Goal: Find specific page/section: Find specific page/section

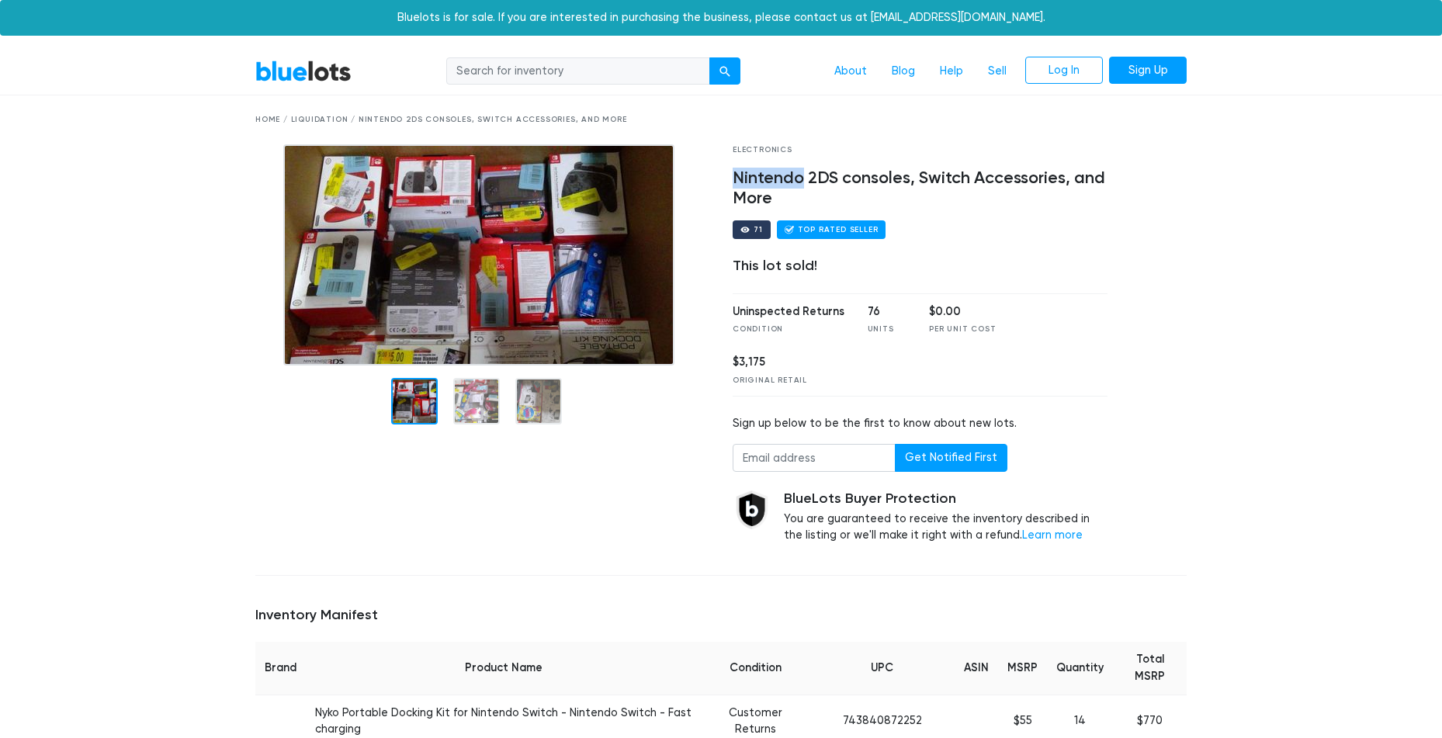
drag, startPoint x: 734, startPoint y: 173, endPoint x: 802, endPoint y: 174, distance: 68.3
click at [802, 174] on h4 "Nintendo 2DS consoles, Switch Accessories, and More" at bounding box center [920, 188] width 375 height 40
copy h4 "Nintendo"
click at [546, 69] on input "search" at bounding box center [578, 71] width 264 height 28
paste input "Nintendo"
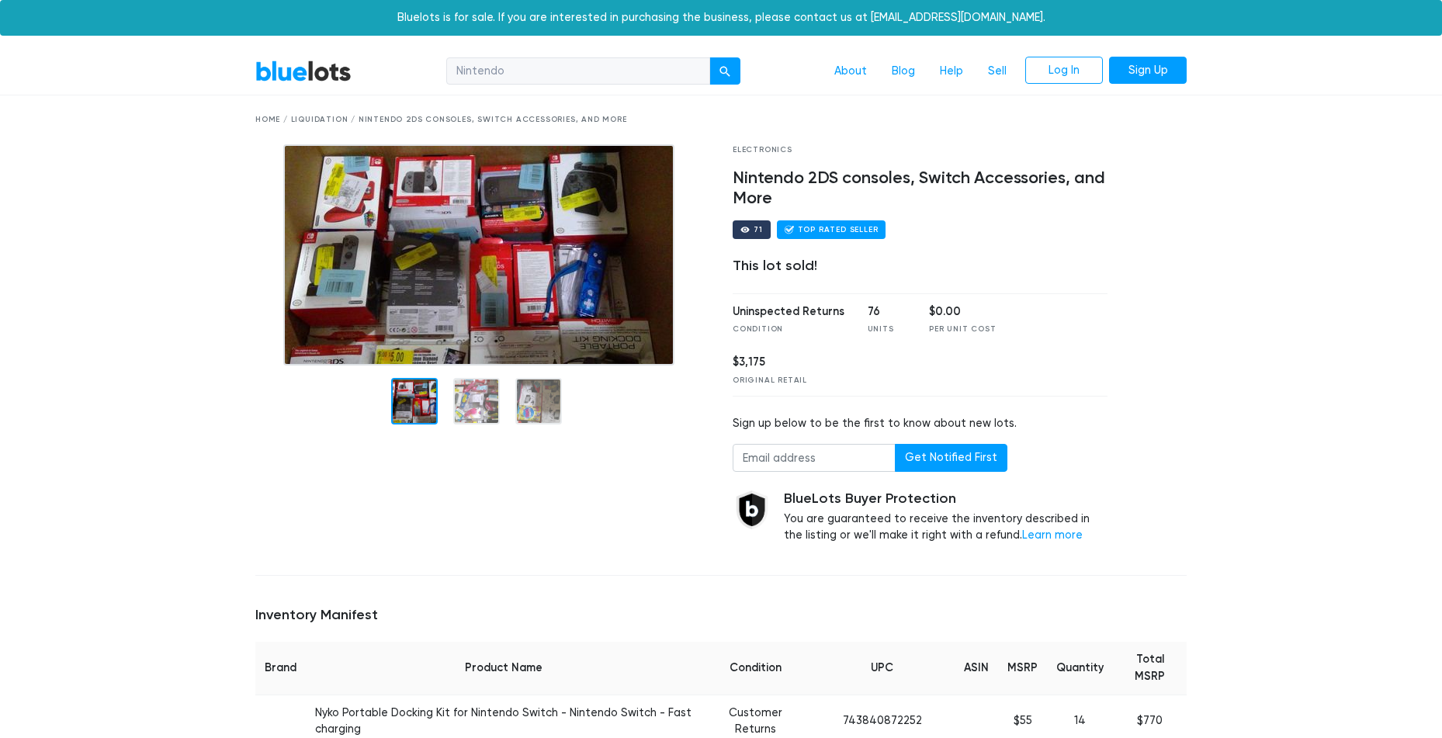
type input "Nintendo"
click at [709, 57] on button "submit" at bounding box center [724, 71] width 31 height 28
